Goal: Navigation & Orientation: Find specific page/section

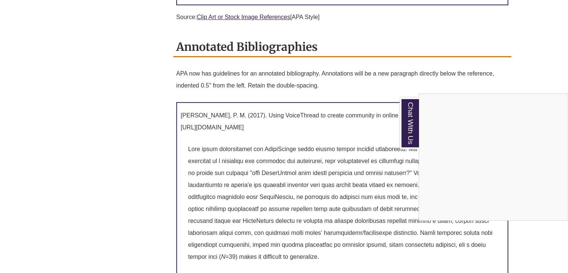
scroll to position [3176, 0]
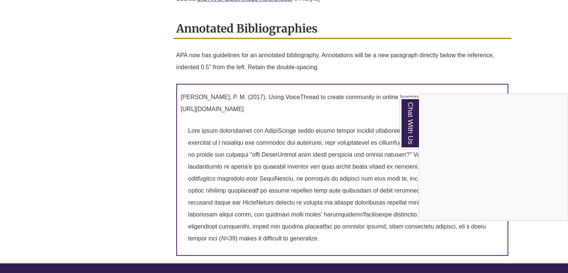
click at [198, 136] on div "Chat With Us" at bounding box center [284, 136] width 568 height 273
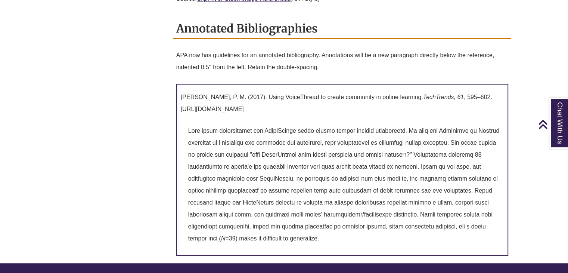
click at [262, 158] on p "N =39) makes it difficult to generalize." at bounding box center [346, 185] width 316 height 126
click at [342, 175] on p "N =39) makes it difficult to generalize." at bounding box center [346, 185] width 316 height 126
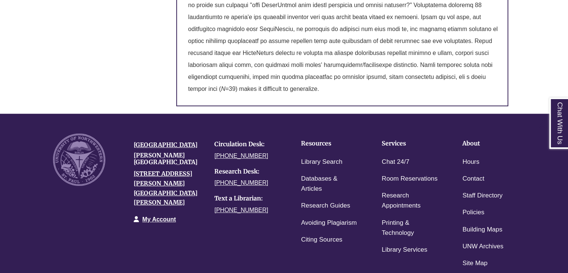
scroll to position [3288, 0]
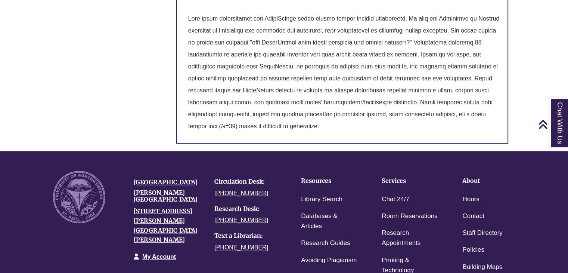
click at [317, 235] on li "Research Guides" at bounding box center [330, 243] width 70 height 17
click at [317, 238] on link "Research Guides" at bounding box center [325, 243] width 49 height 11
